Goal: Task Accomplishment & Management: Manage account settings

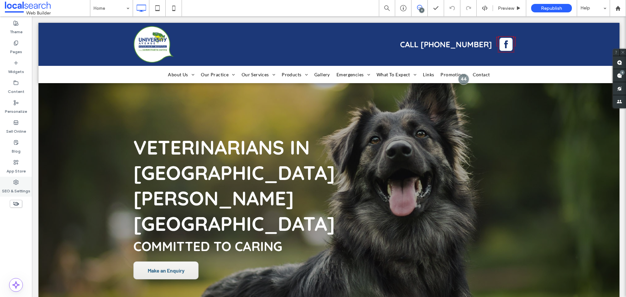
click at [26, 180] on div "SEO & Settings" at bounding box center [16, 187] width 32 height 20
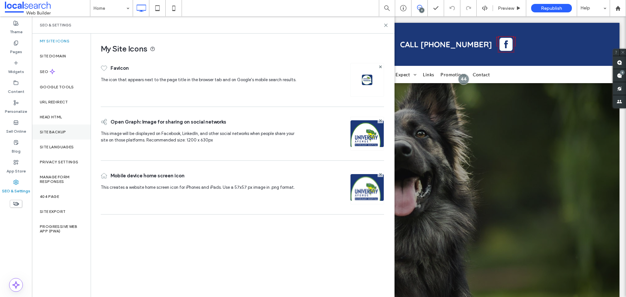
click at [63, 130] on label "Site Backup" at bounding box center [53, 132] width 26 height 5
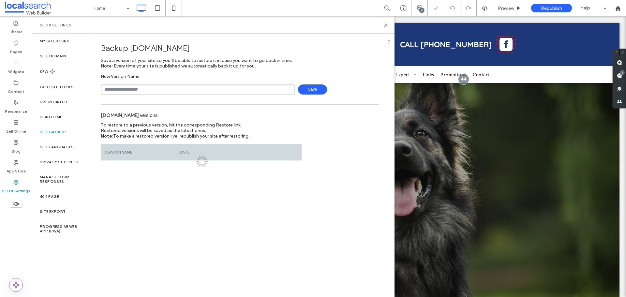
click at [182, 90] on input "text" at bounding box center [198, 89] width 194 height 10
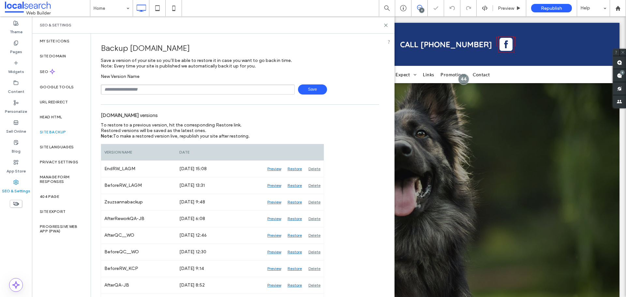
type input "**********"
click at [321, 89] on span "Save" at bounding box center [312, 89] width 29 height 10
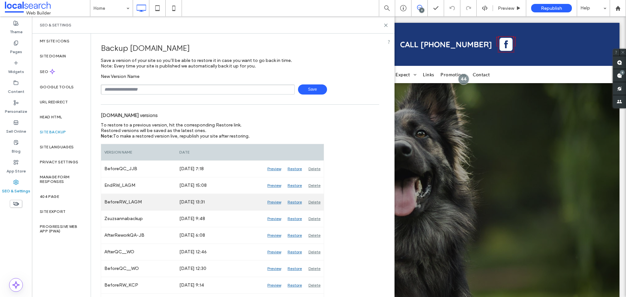
click at [270, 202] on div "Preview" at bounding box center [274, 202] width 20 height 16
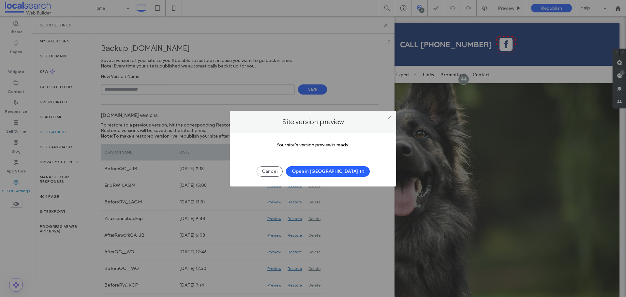
click at [334, 170] on button "Open in New Tab" at bounding box center [328, 171] width 84 height 10
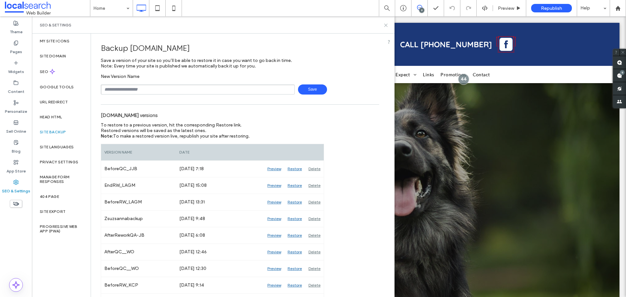
click at [386, 25] on use at bounding box center [385, 25] width 3 height 3
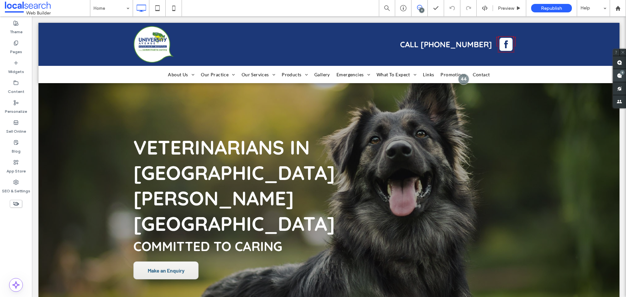
click at [620, 78] on span at bounding box center [619, 75] width 13 height 13
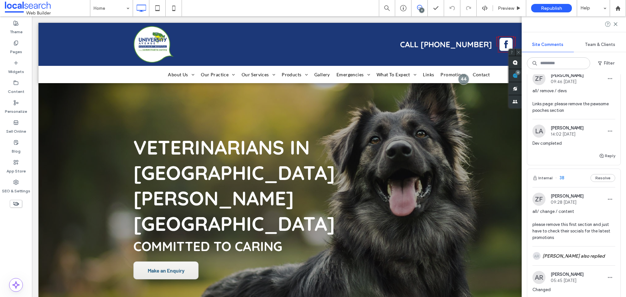
scroll to position [945, 0]
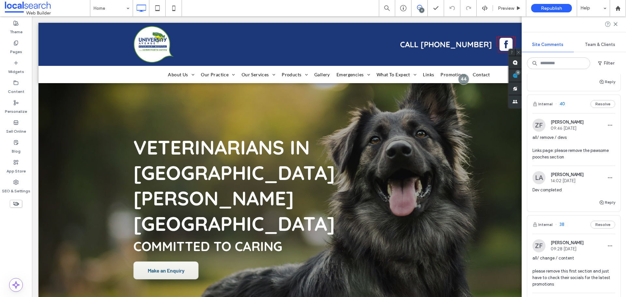
click at [577, 141] on span "all/ remove / devs Links page: please remove the pawsome pooches section" at bounding box center [573, 147] width 83 height 26
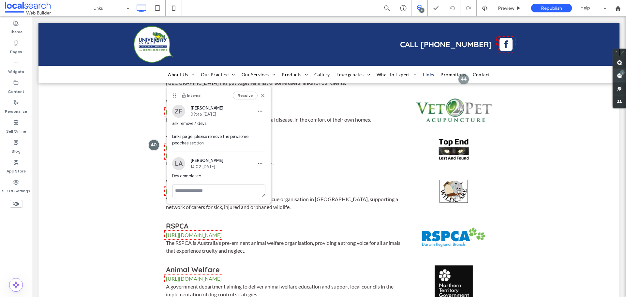
click at [616, 73] on span at bounding box center [619, 75] width 13 height 13
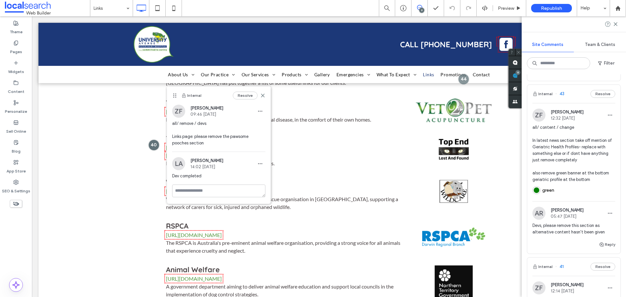
scroll to position [685, 0]
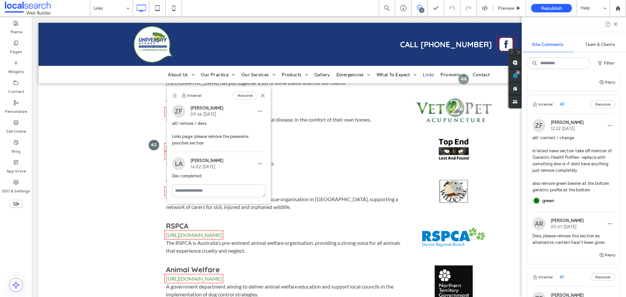
click at [570, 233] on span "Devs, please remove this section as alternative content hasn't been given" at bounding box center [573, 239] width 83 height 13
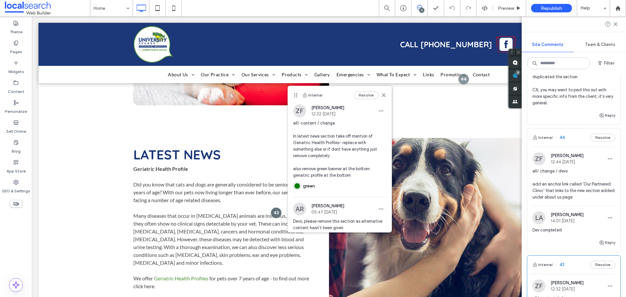
scroll to position [522, 0]
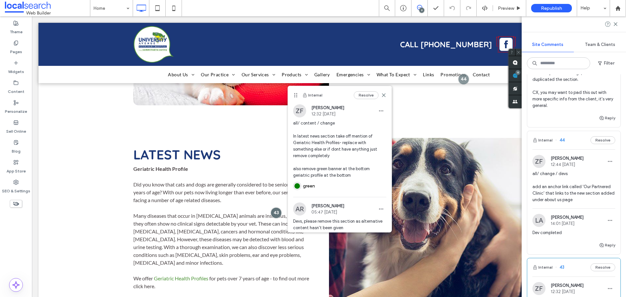
click at [575, 177] on span "all/ change / devs add an anchor link called 'Our Partnered Clinic' that links …" at bounding box center [573, 187] width 83 height 33
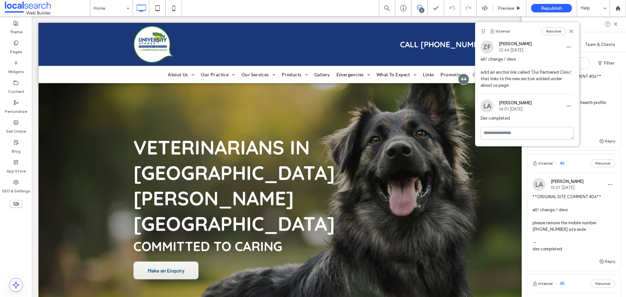
scroll to position [163, 0]
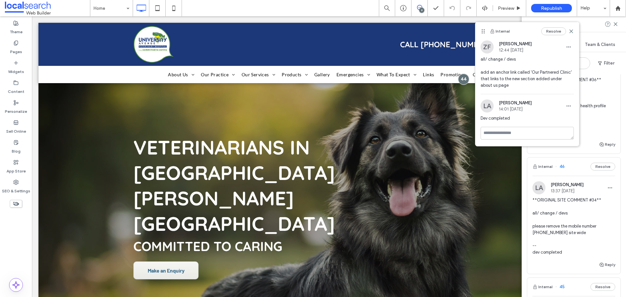
click at [567, 229] on span "**ORIGINAL SITE COMMENT #34** all/ change / devs please remove the mobile numbe…" at bounding box center [573, 226] width 83 height 59
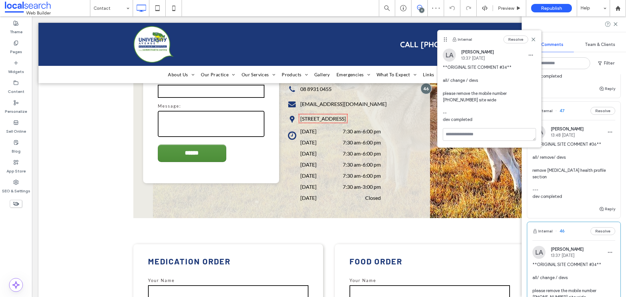
scroll to position [98, 0]
click at [572, 163] on span "**ORIGINAL SITE COMMENT #36** all/ remove/ devs remove [MEDICAL_DATA] health pr…" at bounding box center [573, 171] width 83 height 59
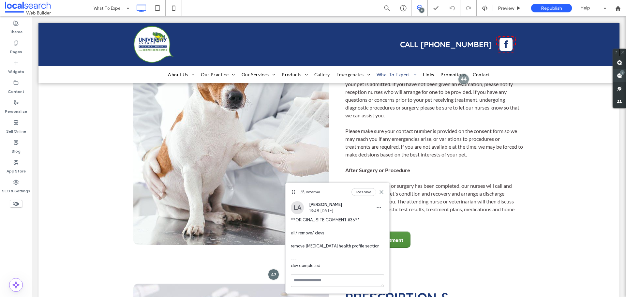
click at [621, 75] on use at bounding box center [619, 75] width 5 height 5
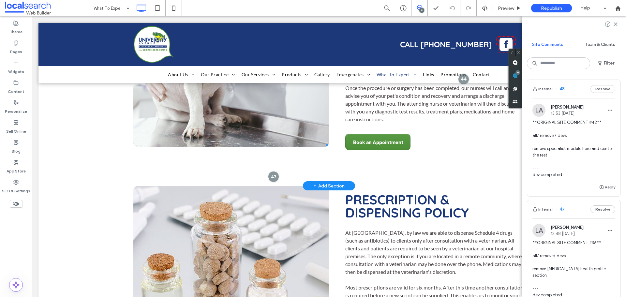
scroll to position [1363, 0]
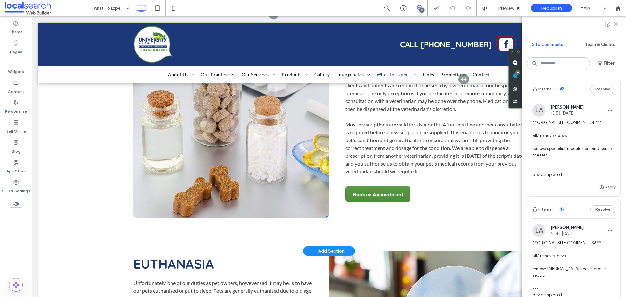
click at [267, 197] on link at bounding box center [231, 121] width 196 height 196
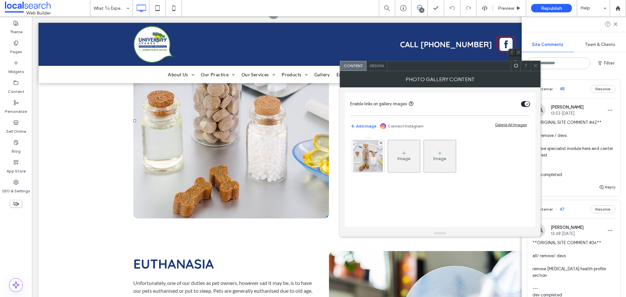
click at [536, 63] on icon at bounding box center [535, 65] width 5 height 5
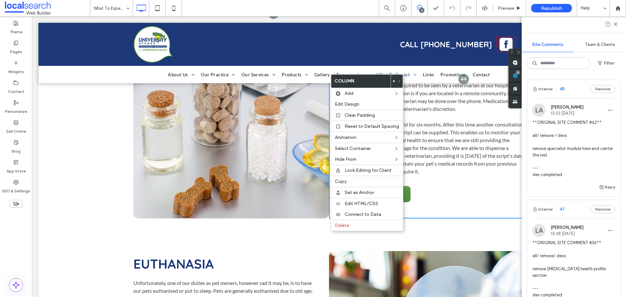
click at [391, 80] on div at bounding box center [394, 81] width 6 height 13
click at [110, 147] on div "Click To Paste Prescription & Dispensing Policy At University Avenue Veterinary…" at bounding box center [328, 137] width 581 height 228
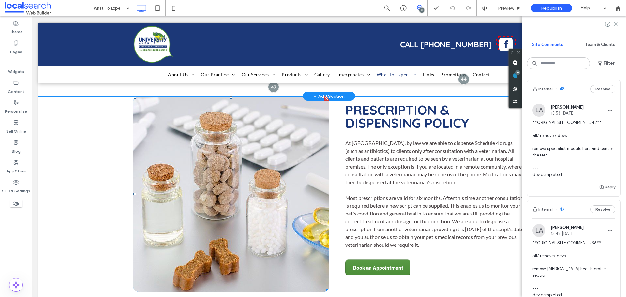
scroll to position [1232, 0]
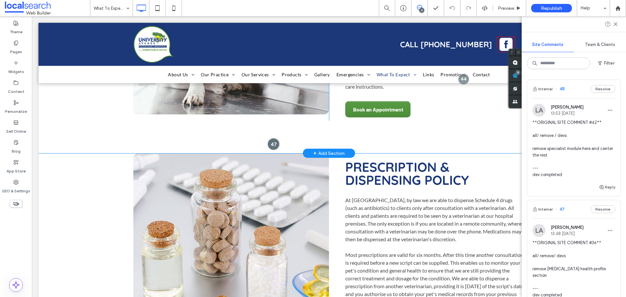
click at [274, 150] on div at bounding box center [273, 144] width 12 height 12
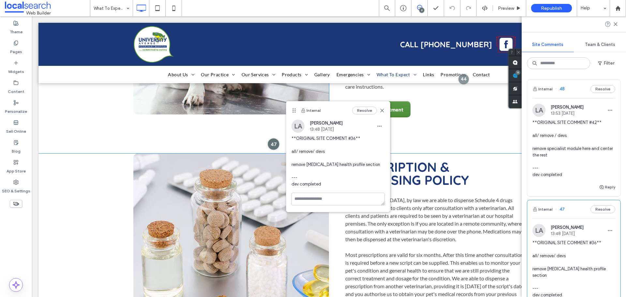
click at [274, 150] on div at bounding box center [273, 144] width 12 height 12
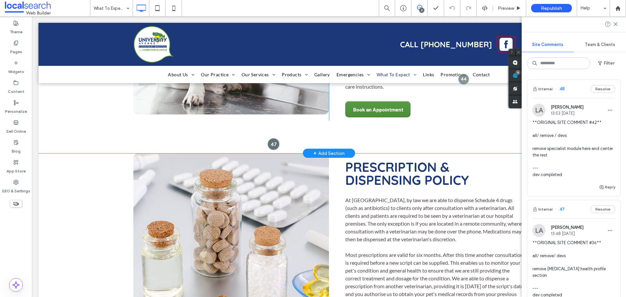
click at [274, 150] on div at bounding box center [273, 144] width 12 height 12
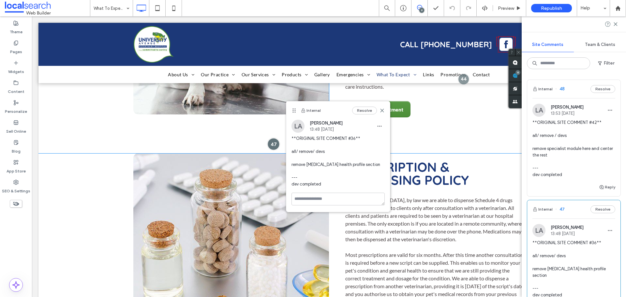
click at [274, 150] on div at bounding box center [273, 144] width 12 height 12
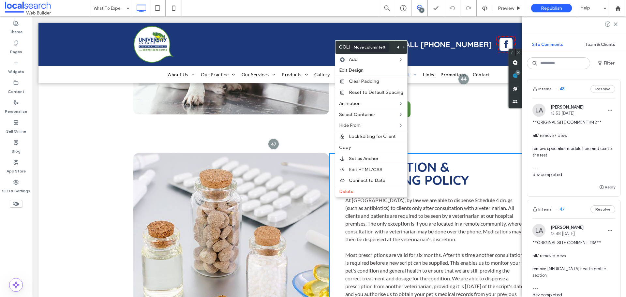
click at [395, 48] on div at bounding box center [398, 47] width 6 height 13
click at [397, 47] on use at bounding box center [398, 47] width 2 height 3
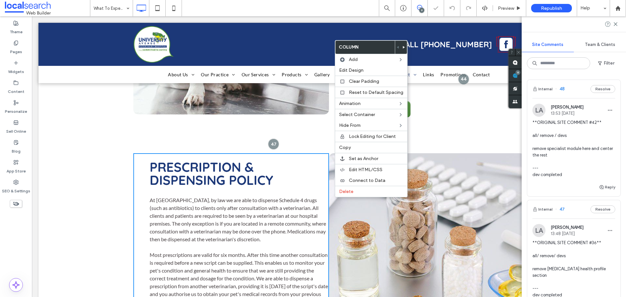
click at [251, 210] on div at bounding box center [313, 148] width 626 height 297
click at [362, 71] on span "Edit Design" at bounding box center [351, 70] width 24 height 6
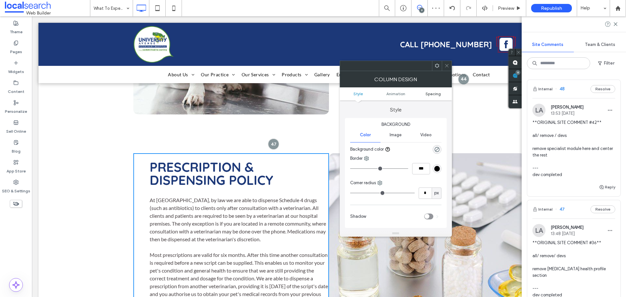
click at [438, 96] on span "Spacing" at bounding box center [432, 93] width 15 height 5
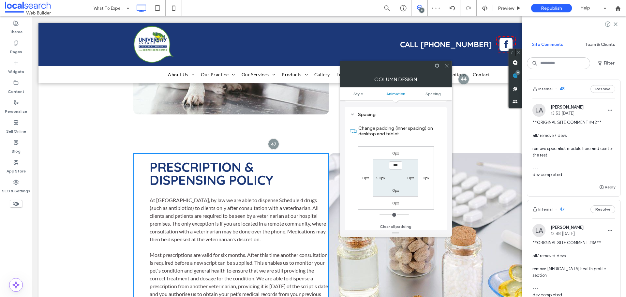
scroll to position [148, 0]
click at [408, 176] on label "0px" at bounding box center [410, 176] width 7 height 5
type input "****"
type input "**"
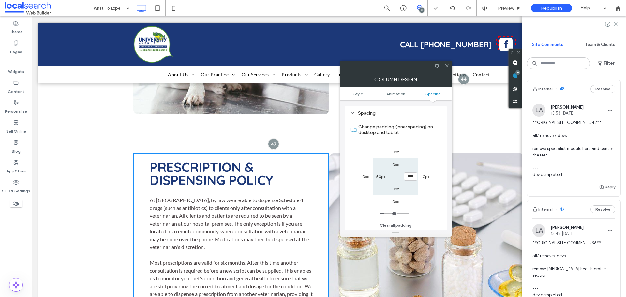
click at [380, 179] on label "50px" at bounding box center [380, 176] width 9 height 5
type input "*"
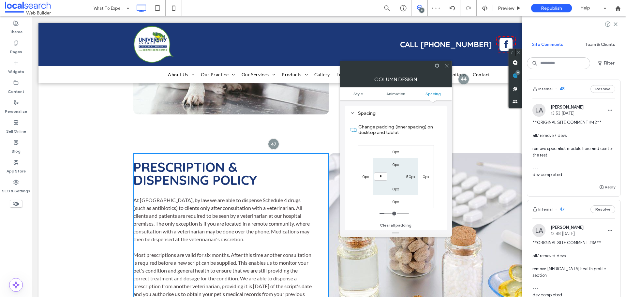
type input "*"
type input "***"
click at [444, 63] on span at bounding box center [446, 66] width 5 height 10
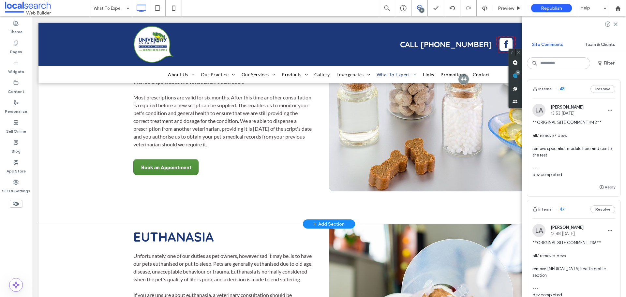
scroll to position [1395, 0]
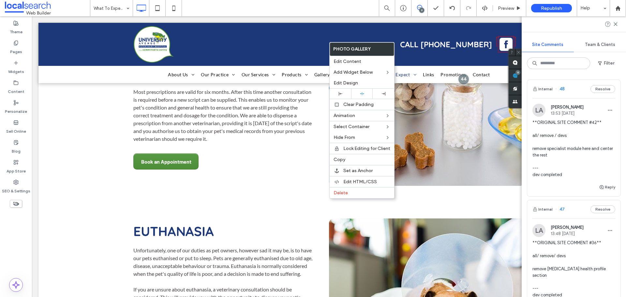
click at [329, 186] on link at bounding box center [427, 88] width 196 height 196
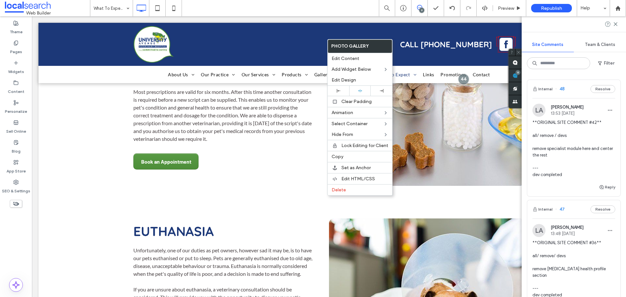
click at [318, 127] on div "Prescription & Dispensing Policy At University Avenue Veterinary Hospital, by l…" at bounding box center [231, 88] width 196 height 196
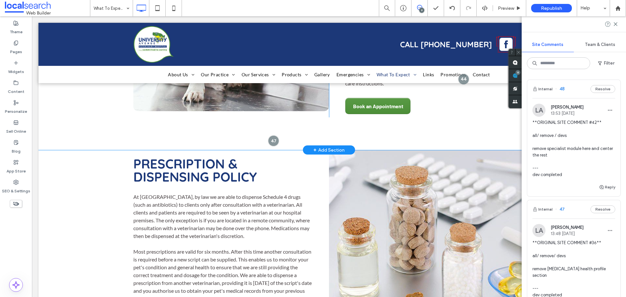
scroll to position [1232, 0]
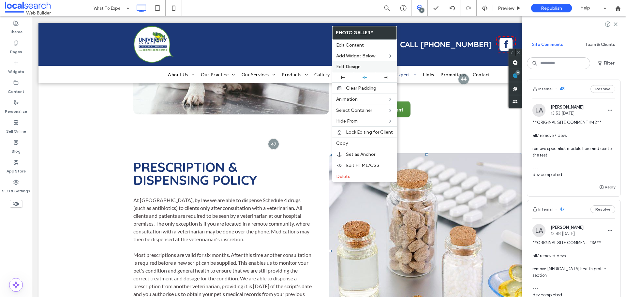
click at [343, 69] on div "Edit Design" at bounding box center [364, 66] width 65 height 11
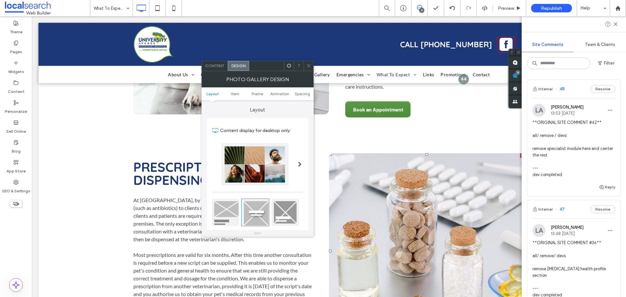
click at [300, 91] on ul "Layout Item Frame Animation Spacing" at bounding box center [257, 93] width 112 height 13
click at [311, 66] on div at bounding box center [309, 66] width 10 height 10
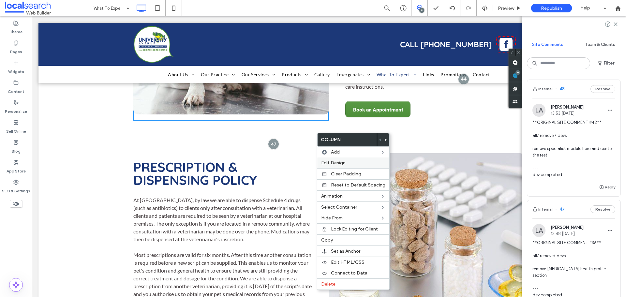
click at [337, 165] on span "Edit Design" at bounding box center [333, 163] width 24 height 6
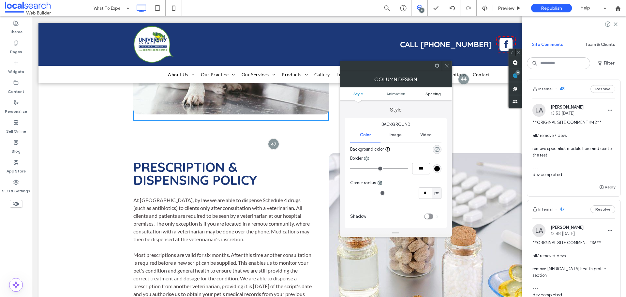
click at [431, 92] on span "Spacing" at bounding box center [432, 93] width 15 height 5
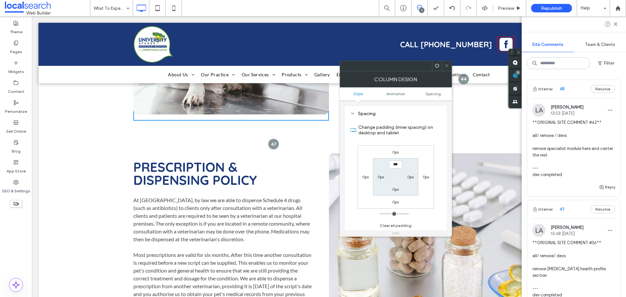
scroll to position [148, 0]
drag, startPoint x: 447, startPoint y: 64, endPoint x: 438, endPoint y: 71, distance: 10.9
click at [447, 64] on icon at bounding box center [446, 65] width 5 height 5
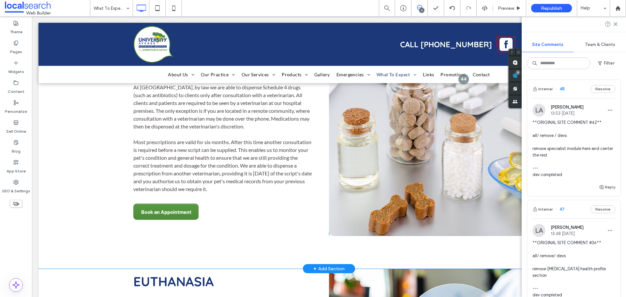
scroll to position [1460, 0]
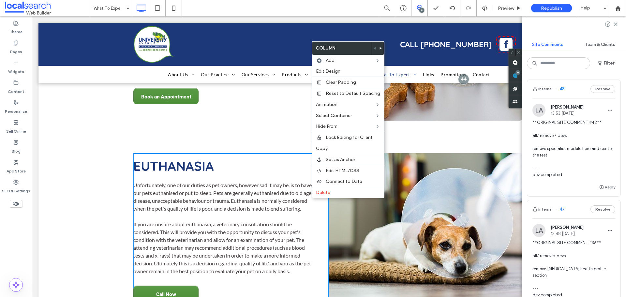
click at [379, 48] on icon at bounding box center [380, 48] width 3 height 3
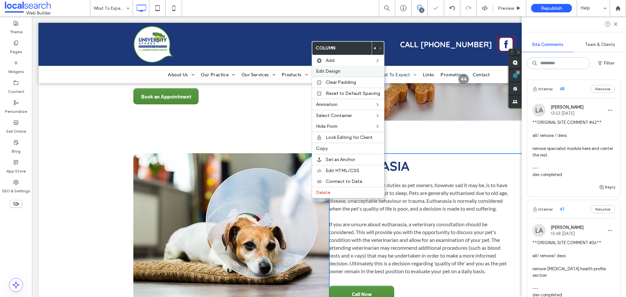
click at [329, 72] on span "Edit Design" at bounding box center [328, 71] width 24 height 6
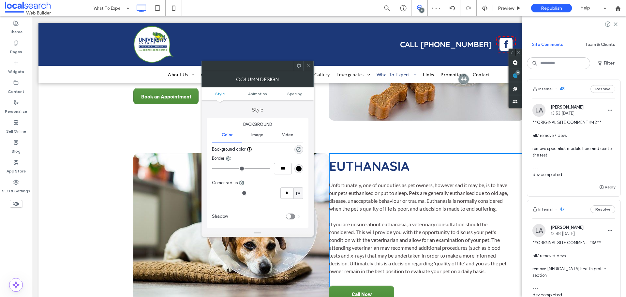
click at [295, 96] on ul "Style Animation Spacing" at bounding box center [257, 93] width 112 height 13
click at [295, 91] on span "Spacing" at bounding box center [294, 93] width 15 height 5
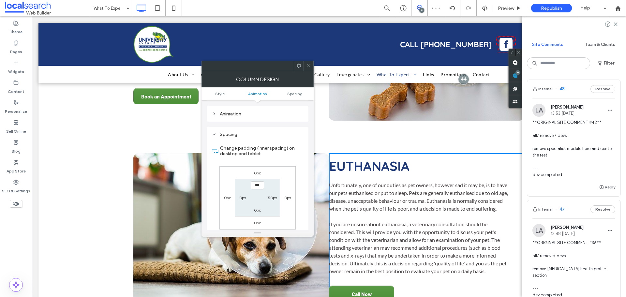
scroll to position [148, 0]
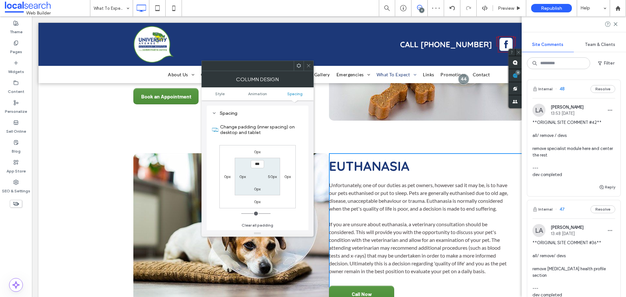
click at [238, 179] on div "0px" at bounding box center [242, 176] width 15 height 7
click at [239, 179] on label "0px" at bounding box center [242, 176] width 7 height 5
type input "****"
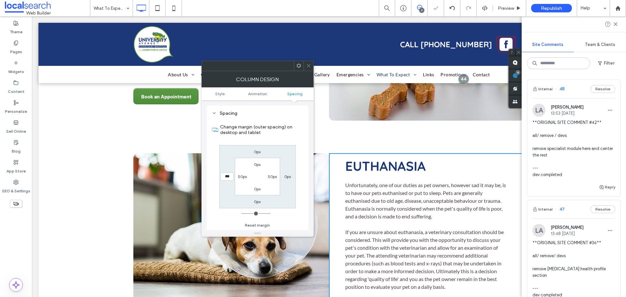
type input "**"
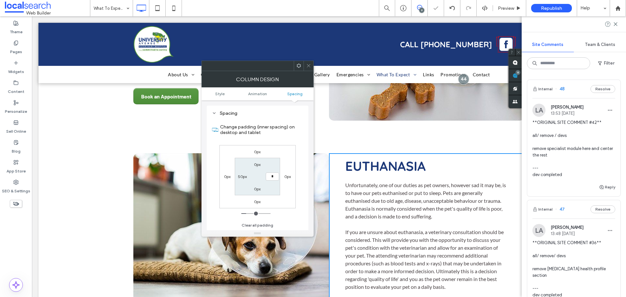
type input "*"
type input "***"
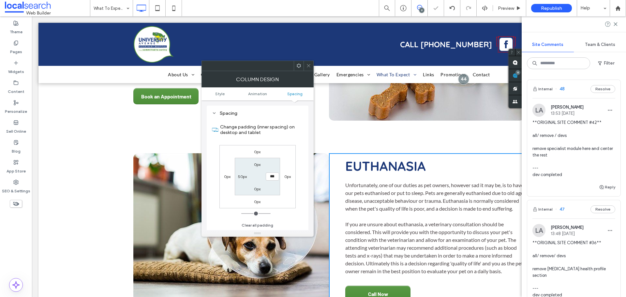
click at [310, 70] on span at bounding box center [308, 66] width 5 height 10
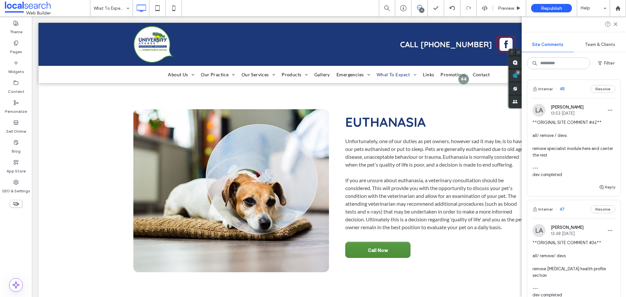
scroll to position [1493, 0]
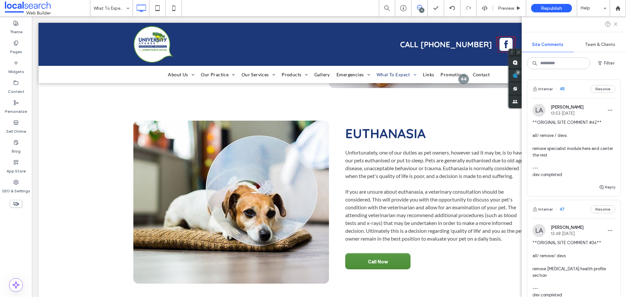
click at [614, 24] on icon at bounding box center [615, 24] width 5 height 5
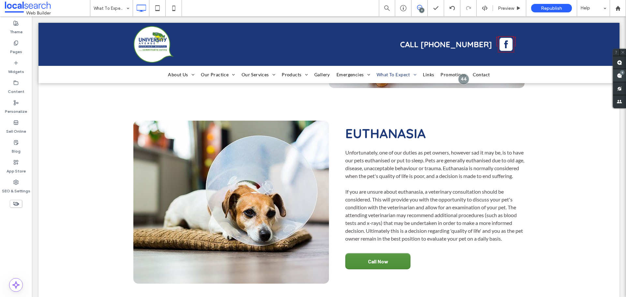
click at [624, 73] on div "9" at bounding box center [622, 72] width 5 height 5
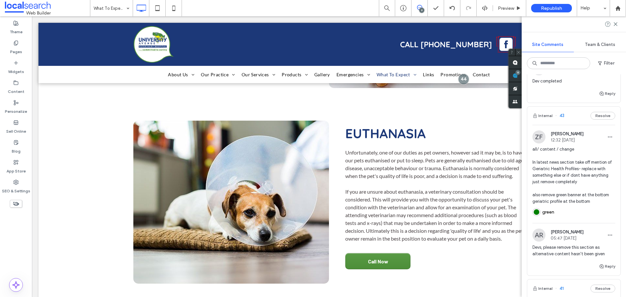
scroll to position [685, 0]
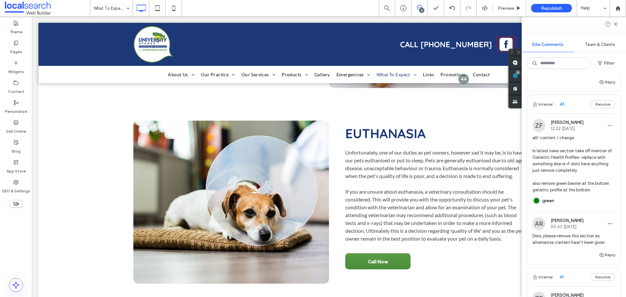
click at [569, 165] on span "all/ content / change In latest news section take off mention of Geriatric Heal…" at bounding box center [573, 164] width 83 height 59
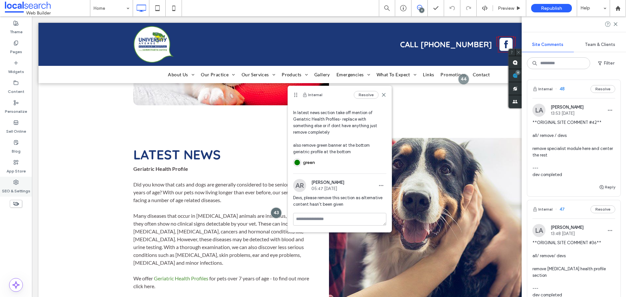
click at [13, 185] on label "SEO & Settings" at bounding box center [16, 189] width 28 height 9
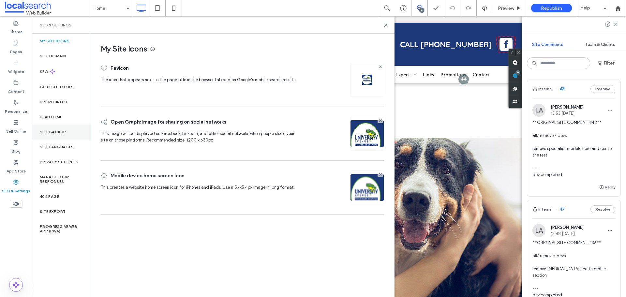
click at [50, 131] on label "Site Backup" at bounding box center [53, 132] width 26 height 5
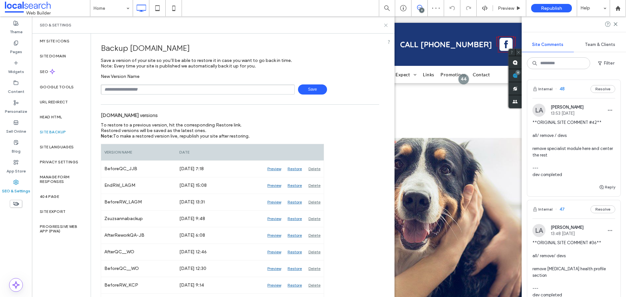
click at [385, 24] on use at bounding box center [385, 25] width 3 height 3
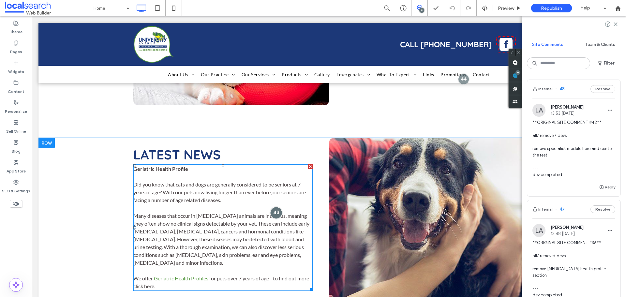
click at [271, 207] on div at bounding box center [276, 213] width 12 height 12
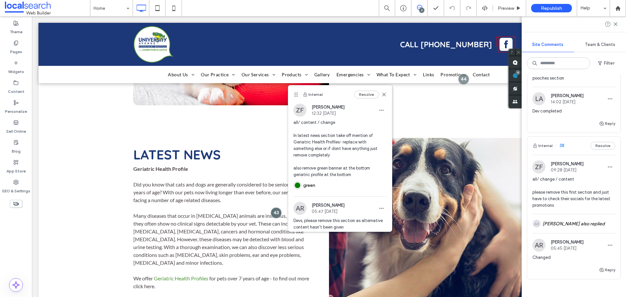
scroll to position [1043, 0]
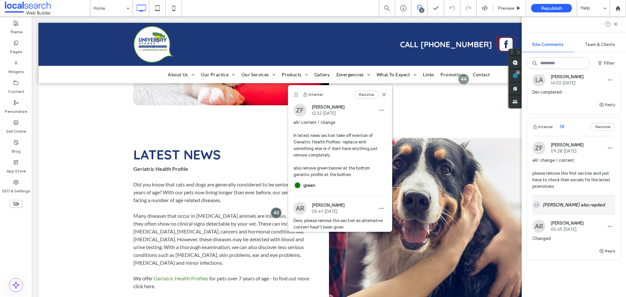
click at [572, 195] on div "AR Ashlee Robin also replied" at bounding box center [573, 204] width 83 height 19
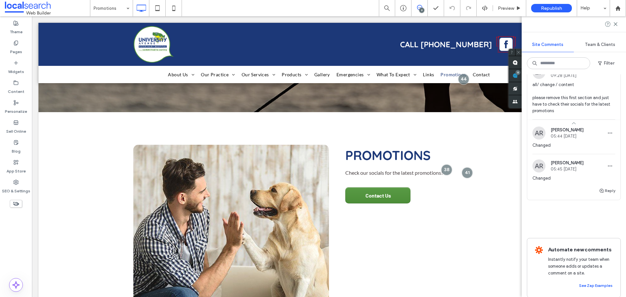
scroll to position [1054, 0]
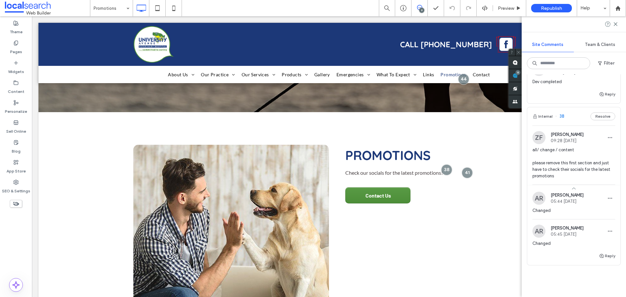
click at [565, 156] on span "all/ change / content please remove this first section and just have to check t…" at bounding box center [573, 163] width 83 height 33
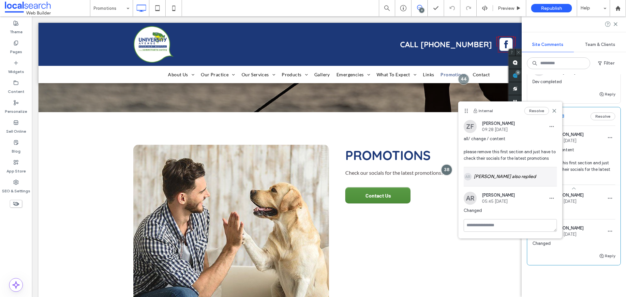
click at [482, 181] on div "AR Ashlee Robin also replied" at bounding box center [510, 176] width 93 height 19
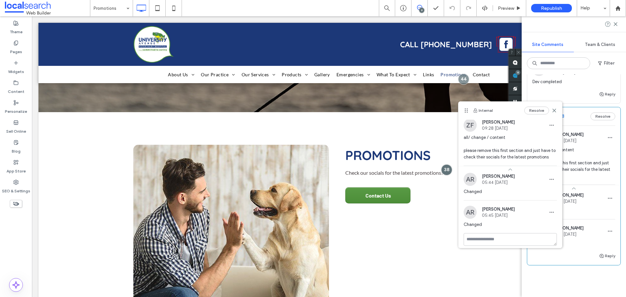
scroll to position [0, 0]
click at [607, 196] on icon "button" at bounding box center [609, 198] width 5 height 5
click at [612, 185] on span at bounding box center [573, 188] width 93 height 7
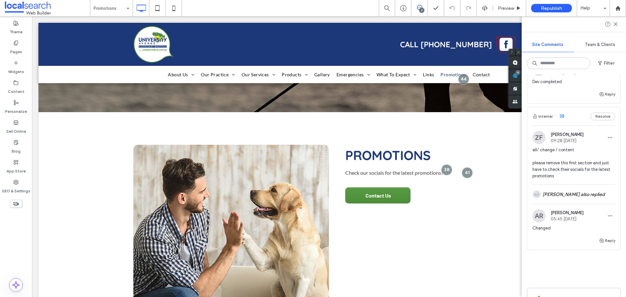
click at [617, 172] on div "Internal 48 Resolve LA Lysea Alexis 13:53 Oct 15 2025 **ORIGINAL SITE COMMENT #…" at bounding box center [574, 185] width 104 height 223
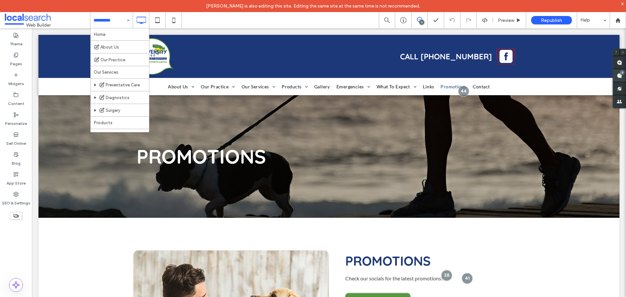
click at [622, 73] on div "9" at bounding box center [622, 72] width 5 height 5
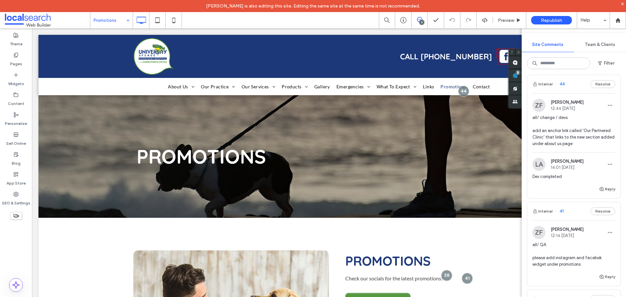
scroll to position [782, 0]
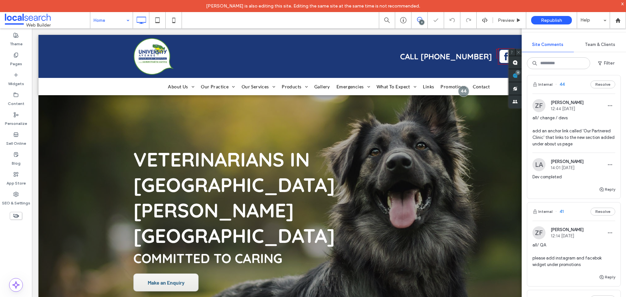
click at [14, 216] on use at bounding box center [16, 216] width 6 height 4
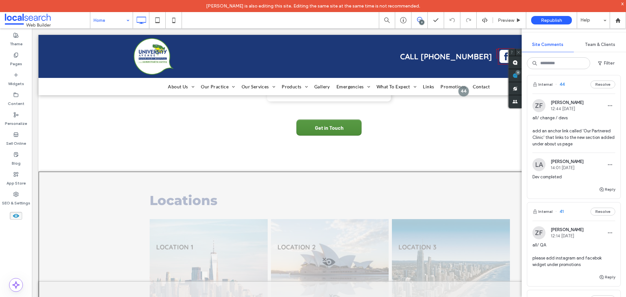
scroll to position [1337, 0]
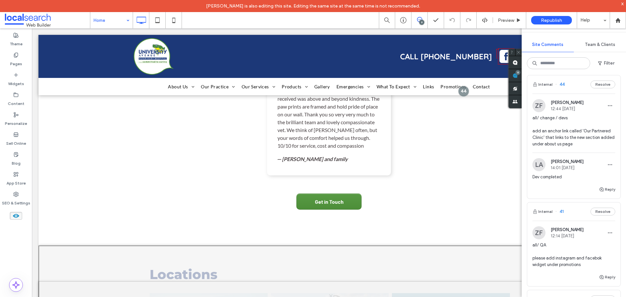
click at [18, 217] on use at bounding box center [16, 216] width 7 height 4
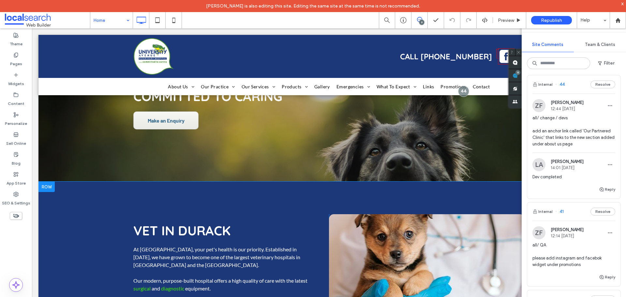
scroll to position [252, 0]
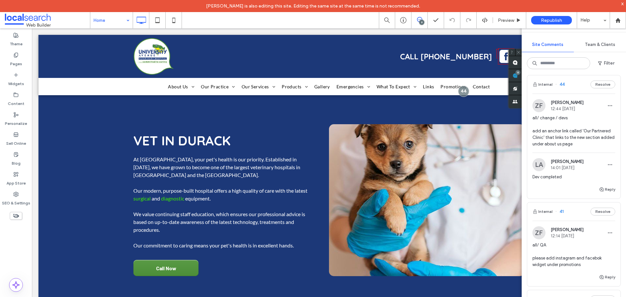
click at [17, 214] on icon at bounding box center [15, 215] width 7 height 7
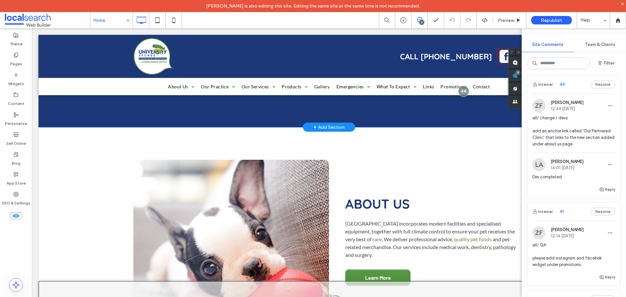
scroll to position [448, 0]
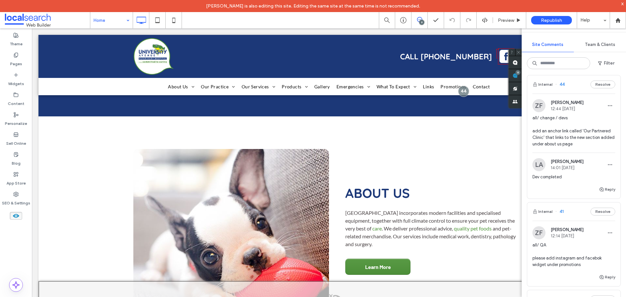
click at [20, 215] on span at bounding box center [16, 216] width 12 height 8
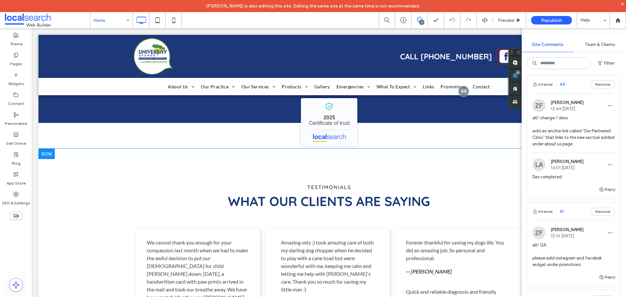
scroll to position [1100, 0]
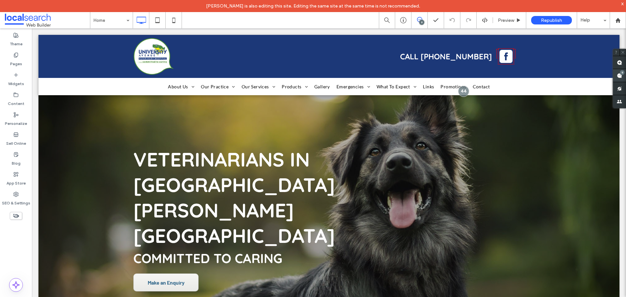
click at [626, 77] on span at bounding box center [619, 75] width 13 height 13
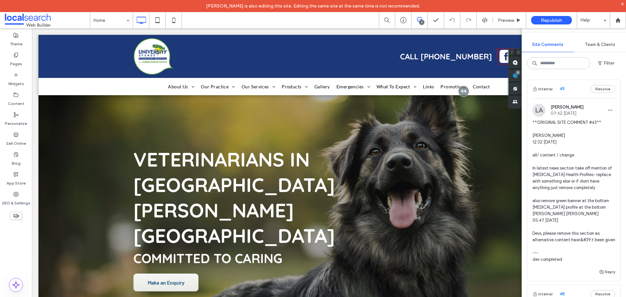
scroll to position [33, 0]
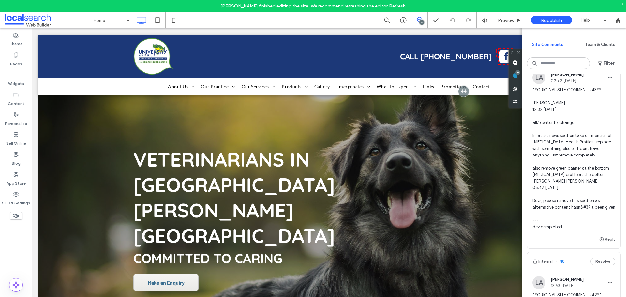
click at [578, 135] on span "**ORIGINAL SITE COMMENT #43** Zsuzsanna Fonagy 12:32 Oct 15 2025 all/ content /…" at bounding box center [573, 158] width 83 height 143
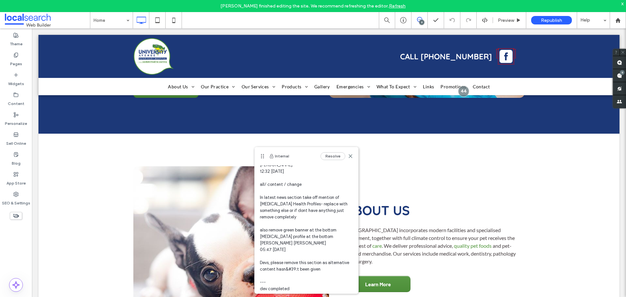
scroll to position [65, 0]
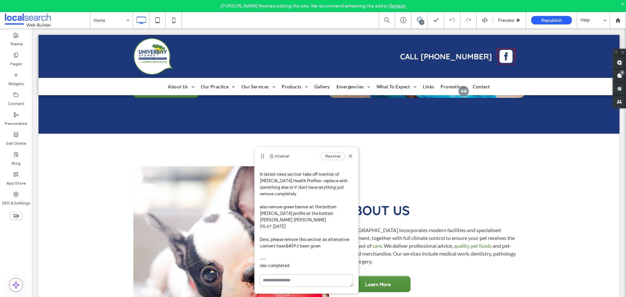
click at [623, 3] on div "x" at bounding box center [622, 4] width 3 height 6
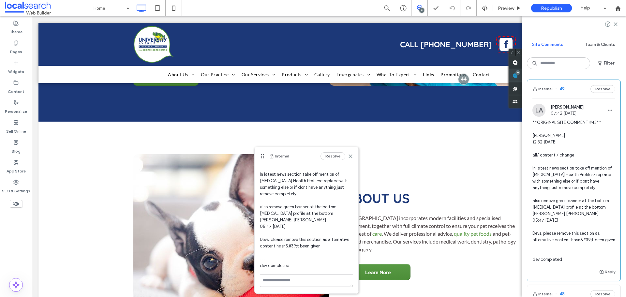
click at [518, 76] on use at bounding box center [514, 75] width 5 height 5
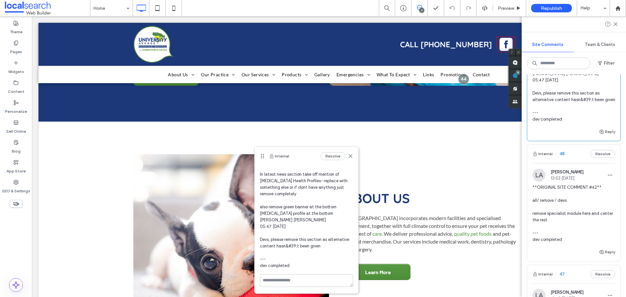
scroll to position [228, 0]
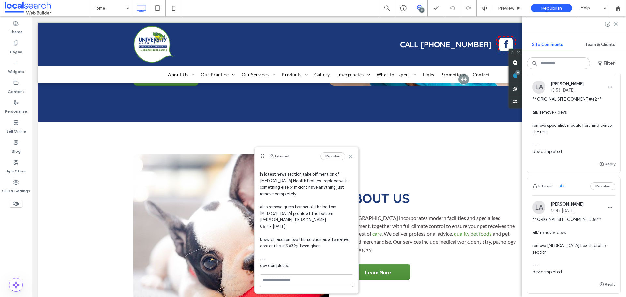
click at [556, 151] on span "**ORIGINAL SITE COMMENT #42** all/ remove / devs remove specialist module here …" at bounding box center [573, 125] width 83 height 59
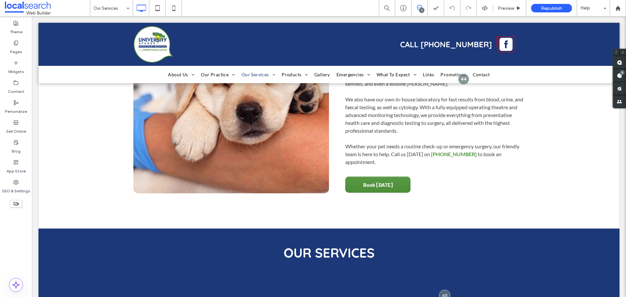
scroll to position [489, 0]
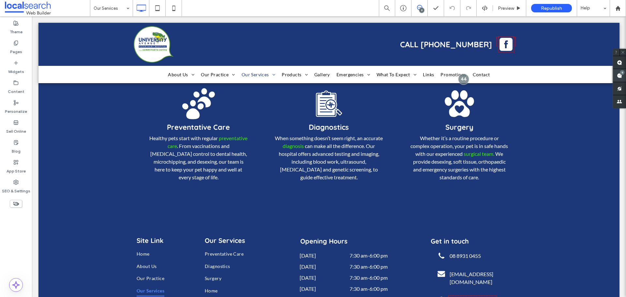
click at [621, 76] on use at bounding box center [619, 75] width 5 height 5
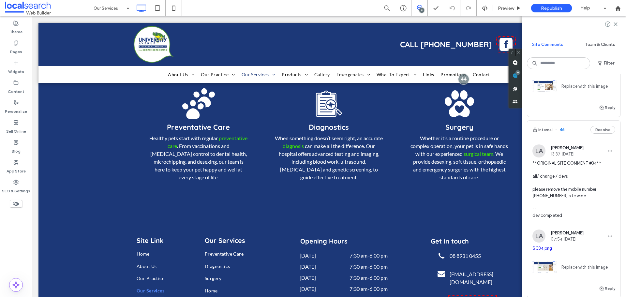
scroll to position [587, 0]
drag, startPoint x: 8, startPoint y: 180, endPoint x: 25, endPoint y: 166, distance: 22.5
click at [8, 180] on div "SEO & Settings" at bounding box center [16, 187] width 32 height 20
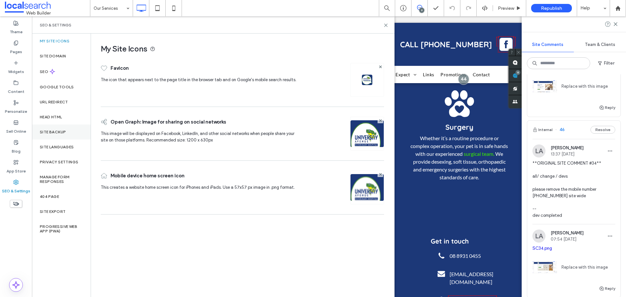
click at [60, 130] on label "Site Backup" at bounding box center [53, 132] width 26 height 5
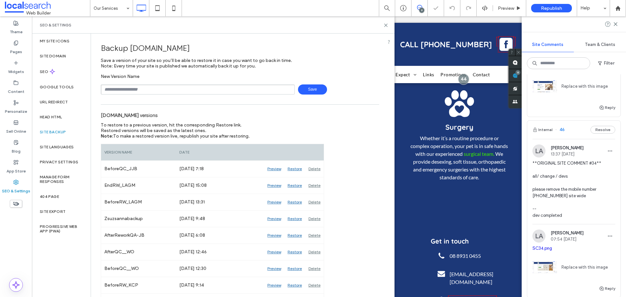
drag, startPoint x: 116, startPoint y: 90, endPoint x: 124, endPoint y: 86, distance: 8.3
click at [124, 86] on input "text" at bounding box center [198, 89] width 194 height 10
type input "**********"
click at [312, 89] on span "Save" at bounding box center [312, 89] width 29 height 10
